Goal: Navigation & Orientation: Go to known website

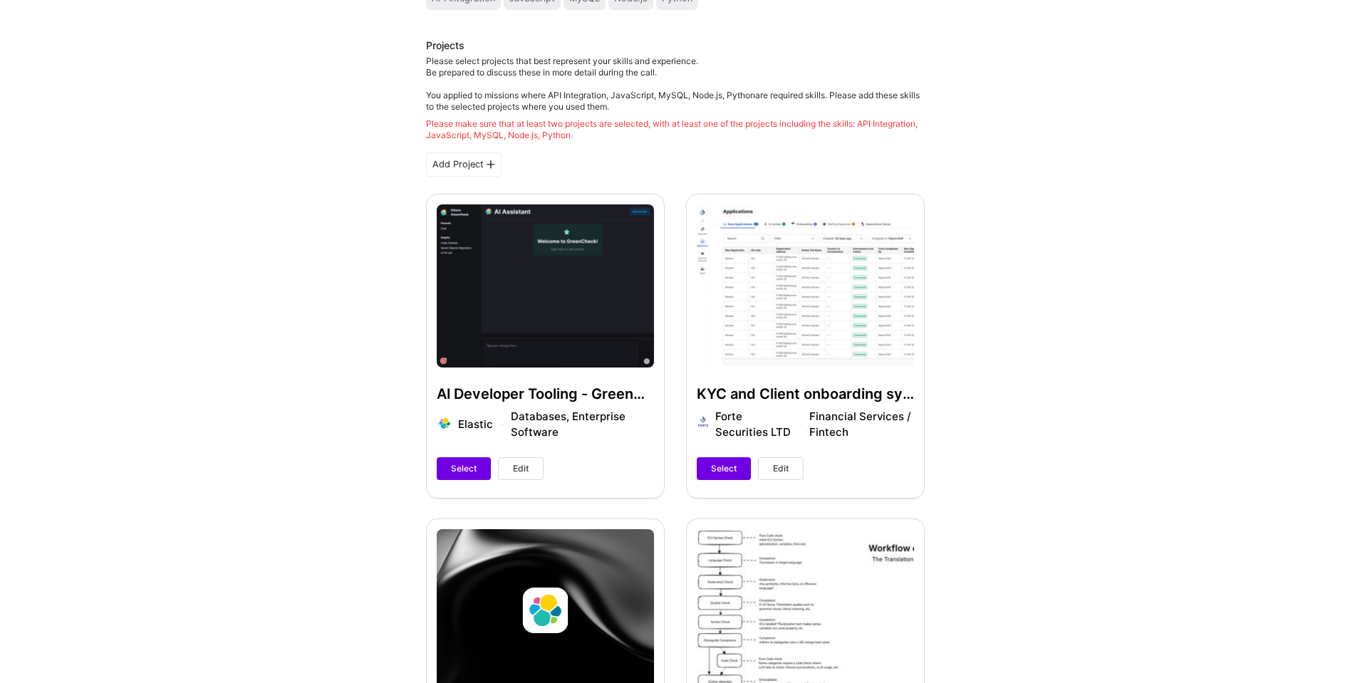
scroll to position [244, 0]
click at [460, 469] on span "Select" at bounding box center [464, 468] width 26 height 13
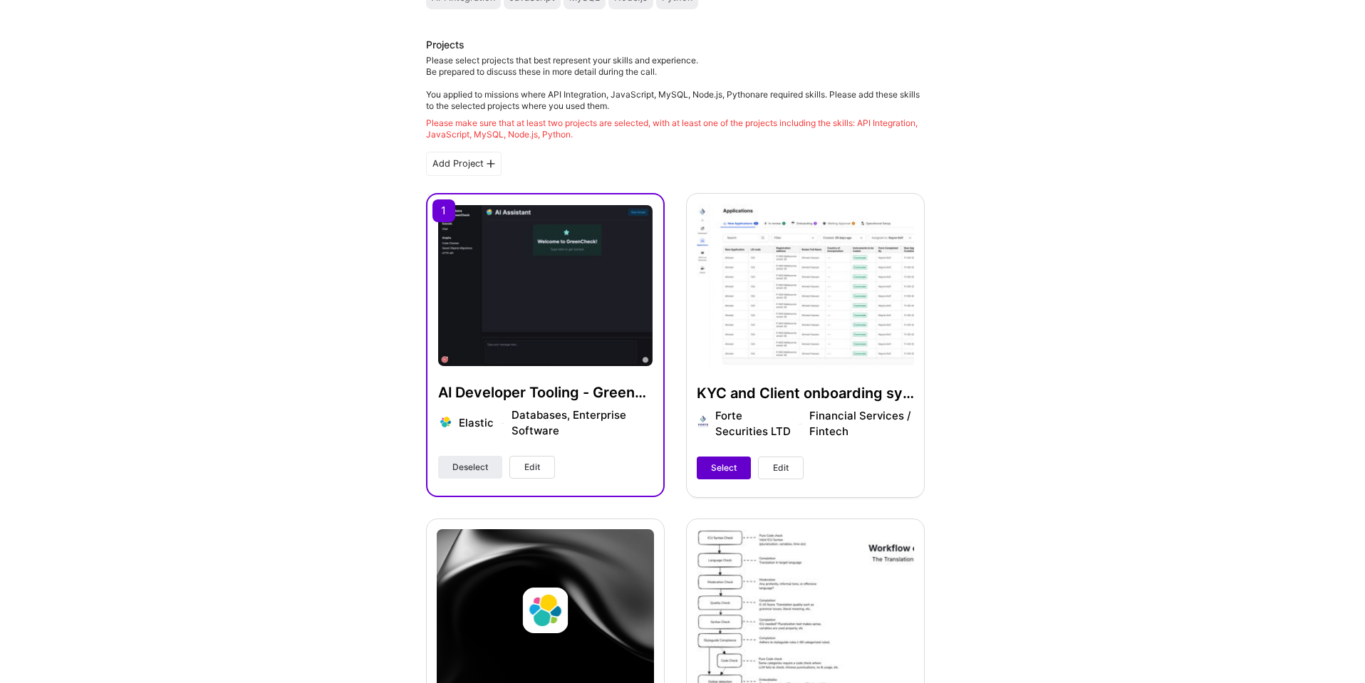
click at [735, 472] on span "Select" at bounding box center [724, 468] width 26 height 13
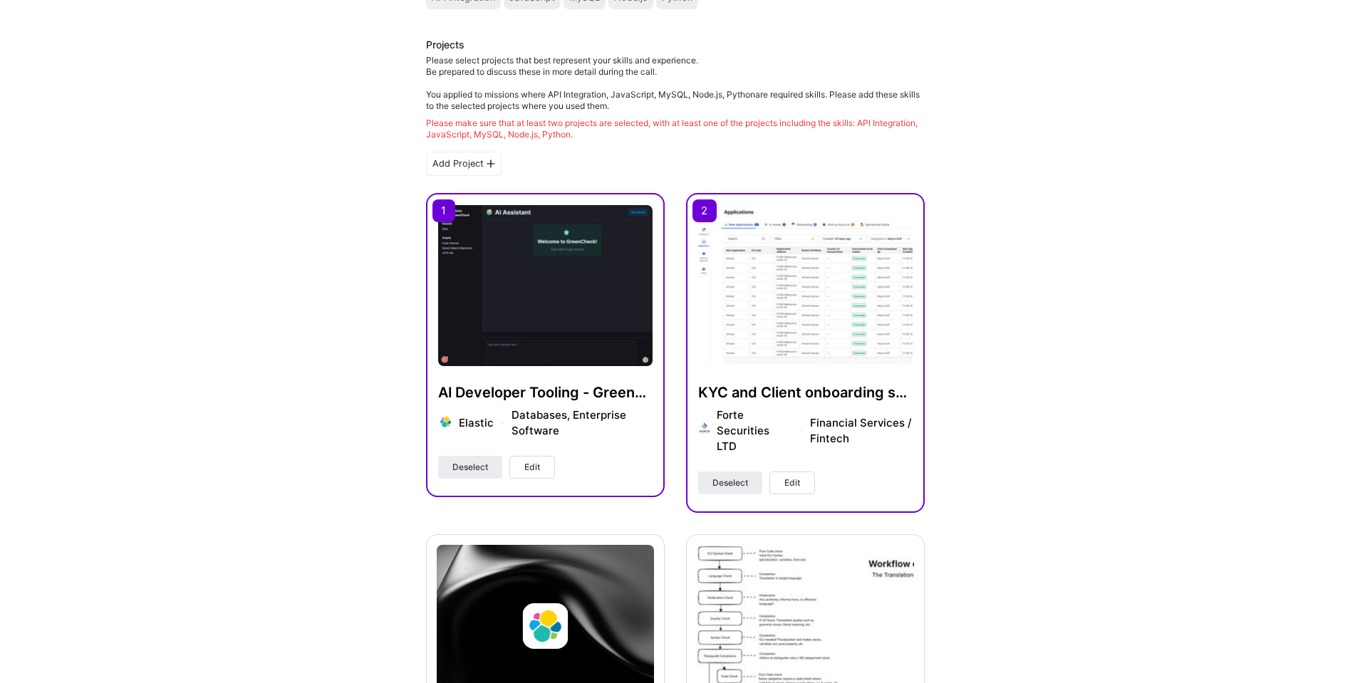
scroll to position [521, 0]
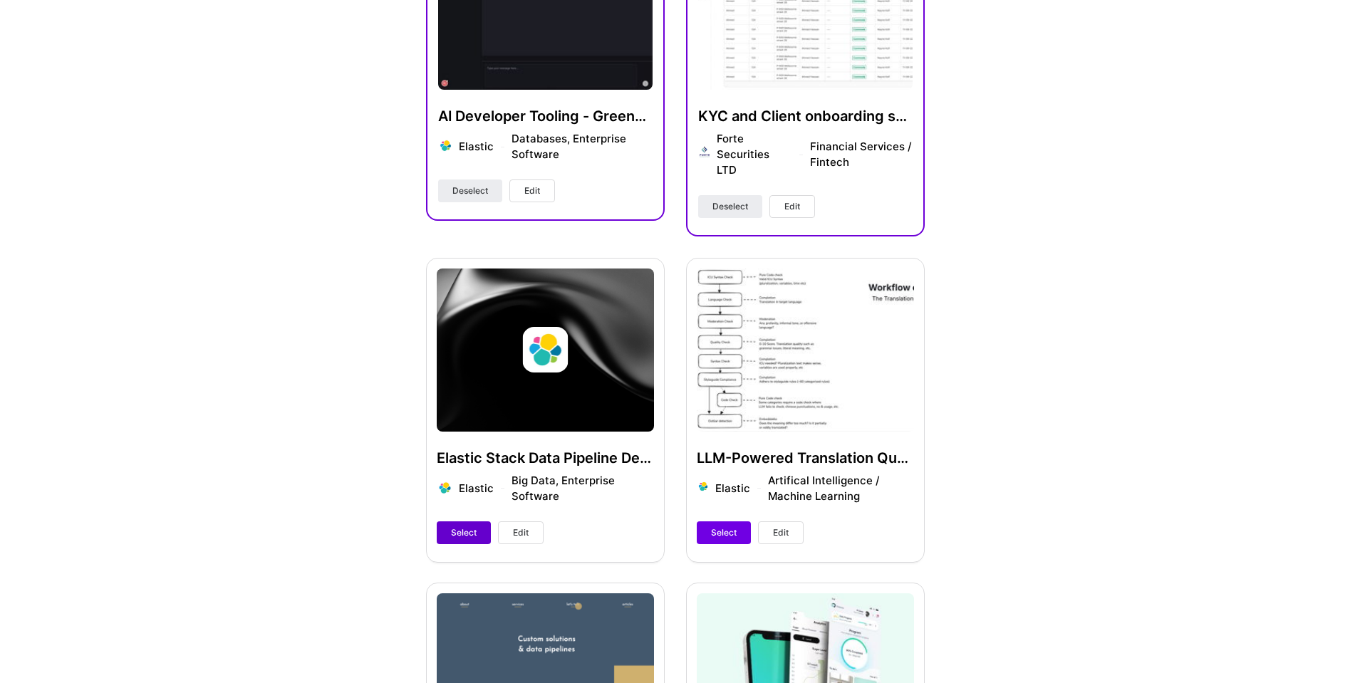
click at [457, 527] on span "Select" at bounding box center [464, 533] width 26 height 13
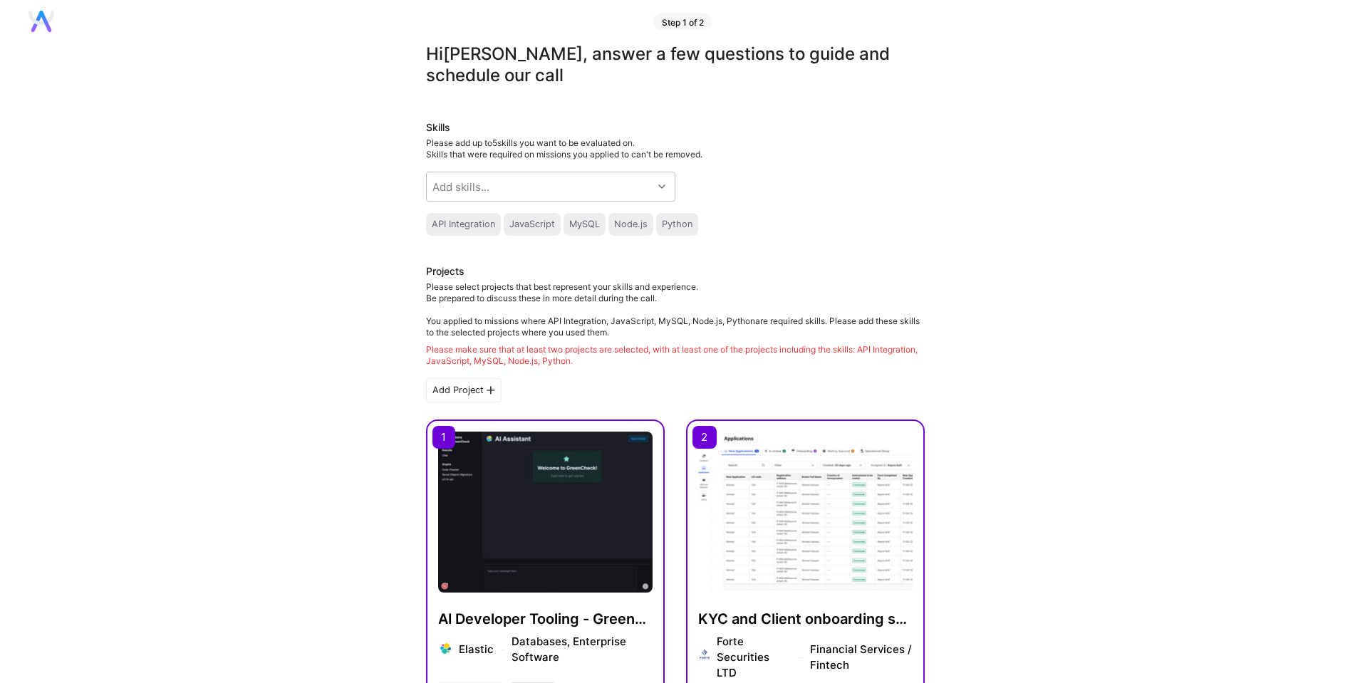
scroll to position [0, 0]
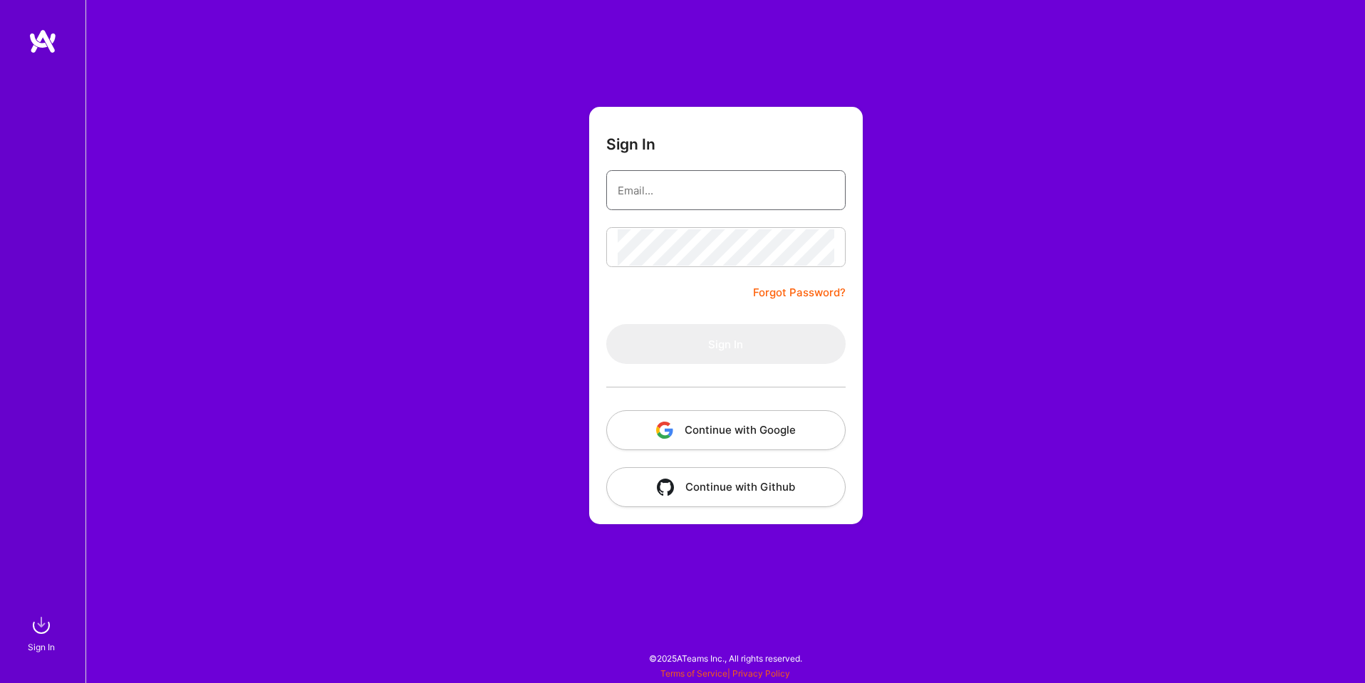
type input "sarahjanemills@gmail.com"
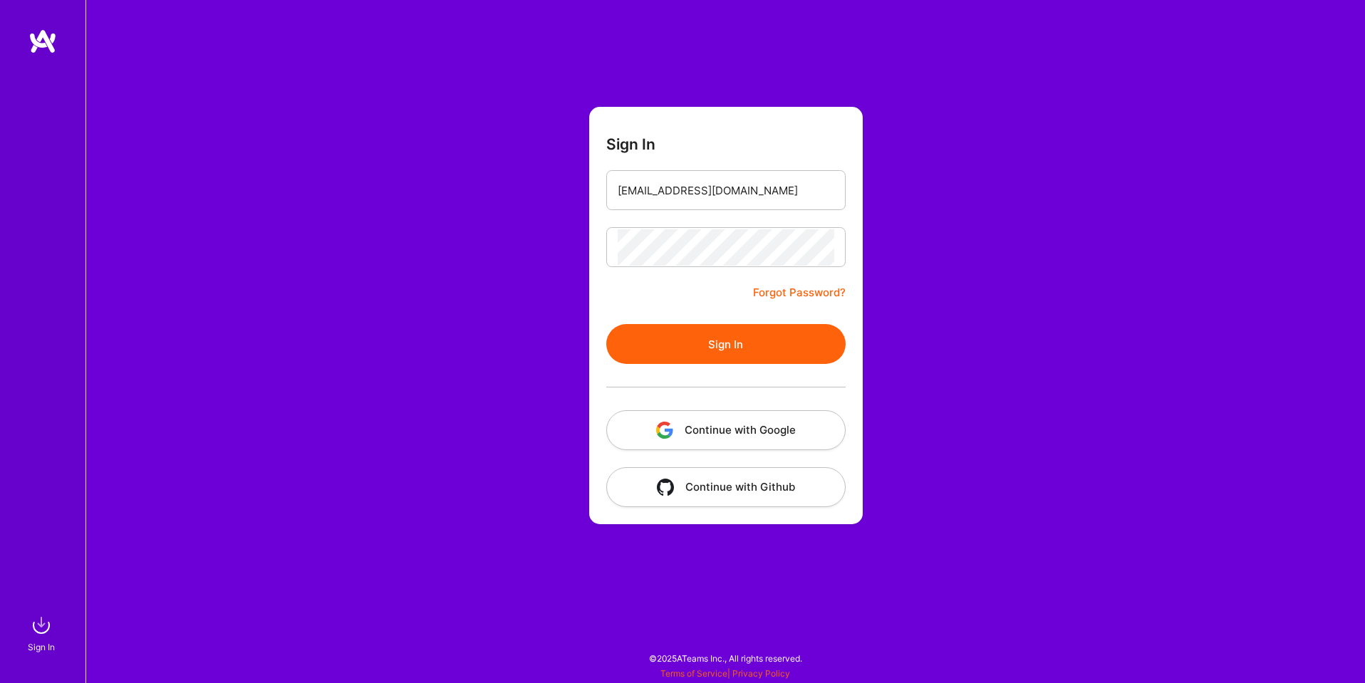
click at [718, 426] on button "Continue with Google" at bounding box center [725, 430] width 239 height 40
